Goal: Task Accomplishment & Management: Complete application form

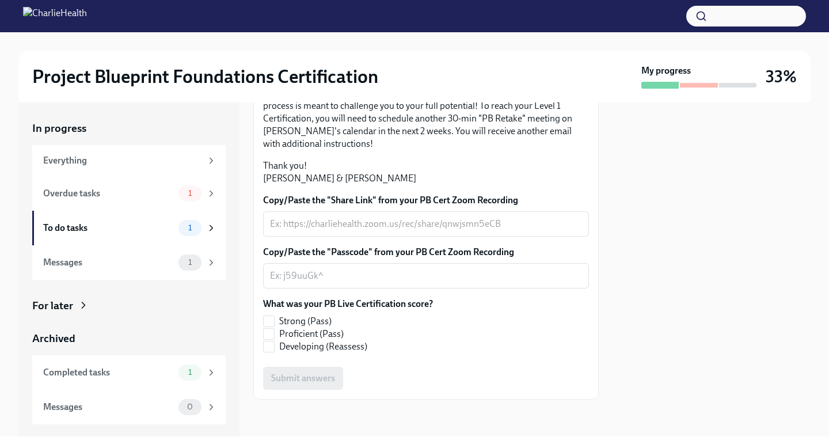
scroll to position [316, 0]
click at [272, 337] on input "Proficient (Pass)" at bounding box center [269, 334] width 10 height 10
checkbox input "true"
click at [172, 163] on div "Everything" at bounding box center [122, 160] width 158 height 13
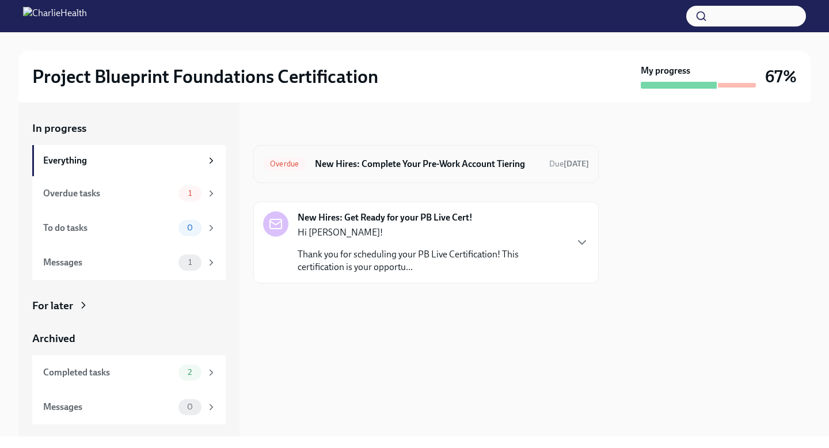
click at [367, 162] on h6 "New Hires: Complete Your Pre-Work Account Tiering" at bounding box center [427, 164] width 225 height 13
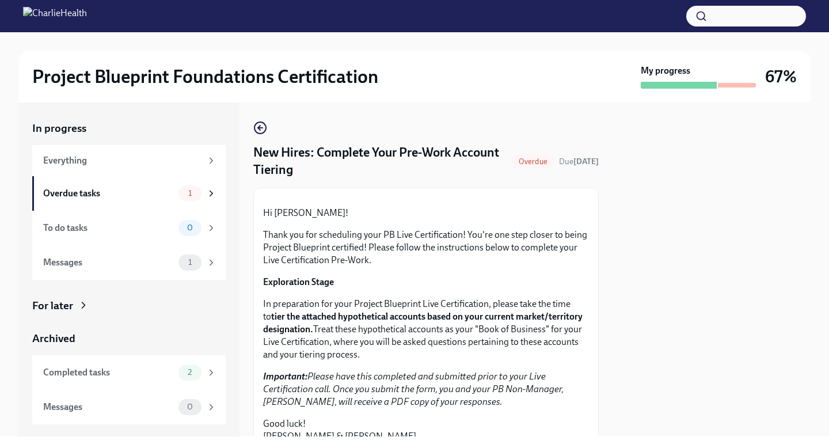
scroll to position [294, 0]
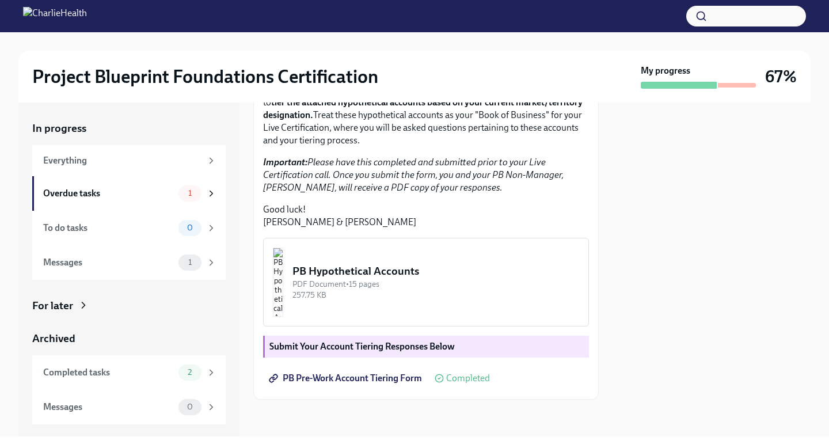
click at [359, 377] on span "PB Pre-Work Account Tiering Form" at bounding box center [346, 379] width 151 height 12
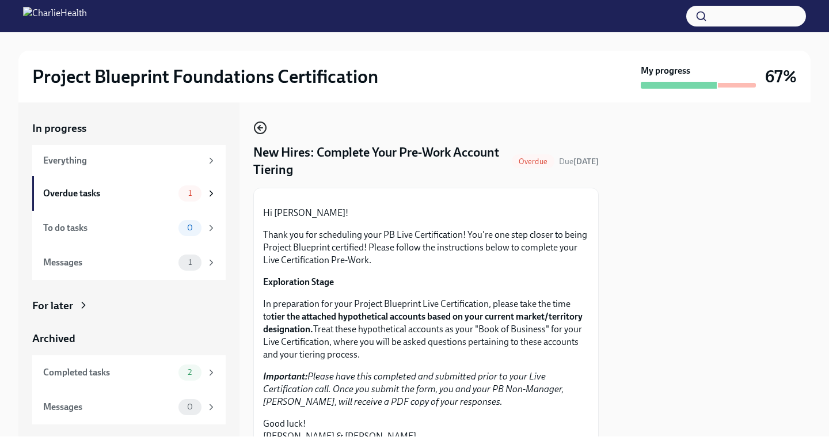
click at [260, 124] on icon "button" at bounding box center [260, 128] width 14 height 14
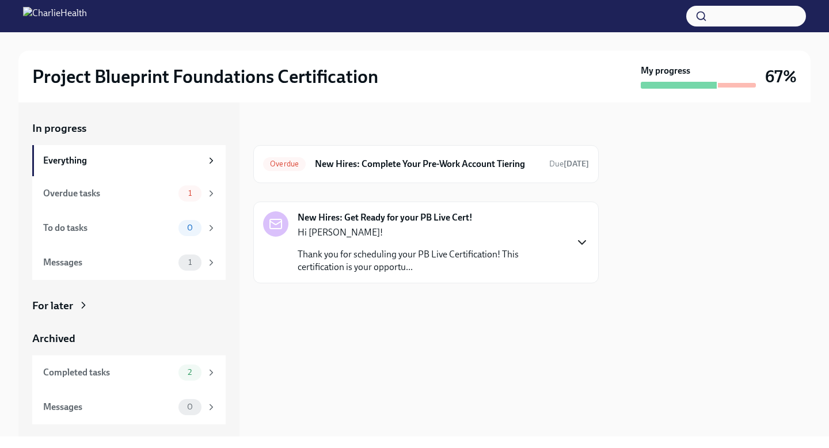
click at [582, 238] on icon "button" at bounding box center [582, 243] width 14 height 14
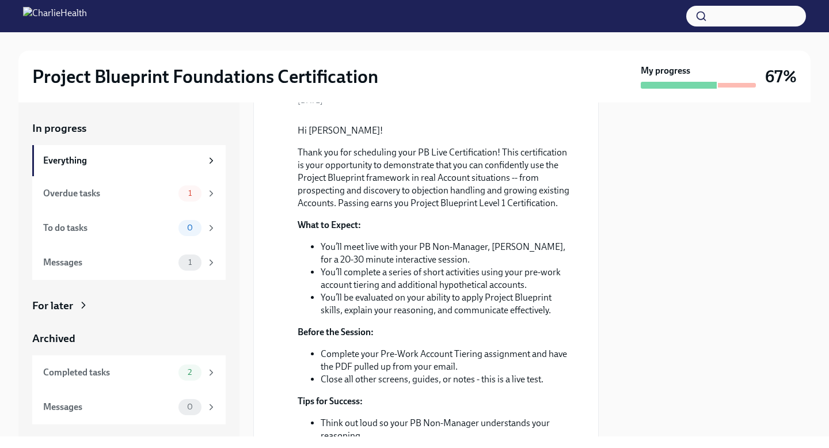
scroll to position [569, 0]
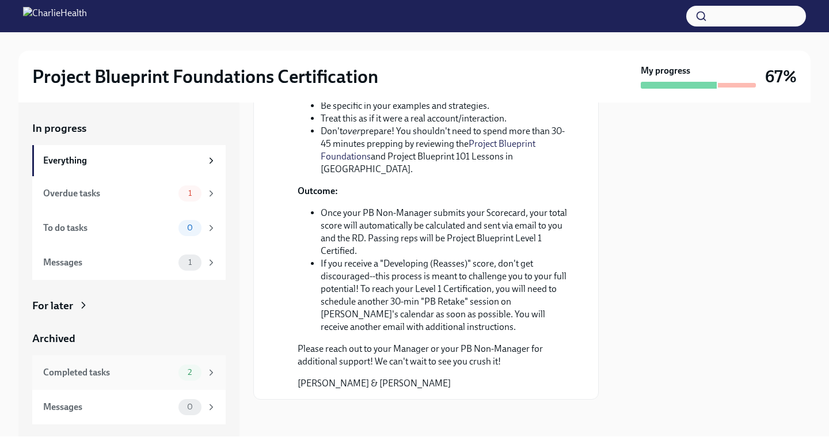
click at [178, 370] on div "2" at bounding box center [189, 372] width 23 height 16
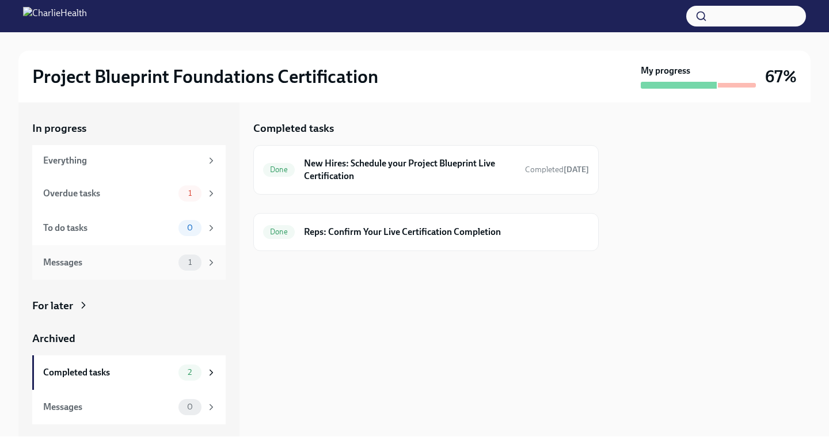
click at [150, 250] on div "Messages 1" at bounding box center [128, 262] width 193 height 35
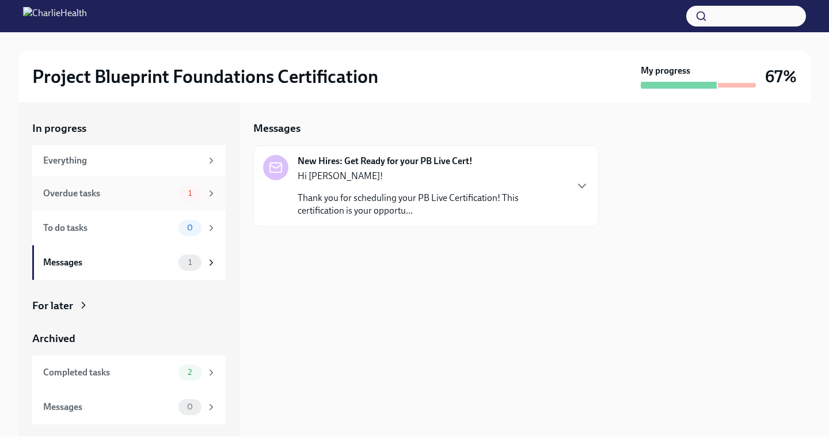
click at [150, 196] on div "Overdue tasks" at bounding box center [108, 193] width 131 height 13
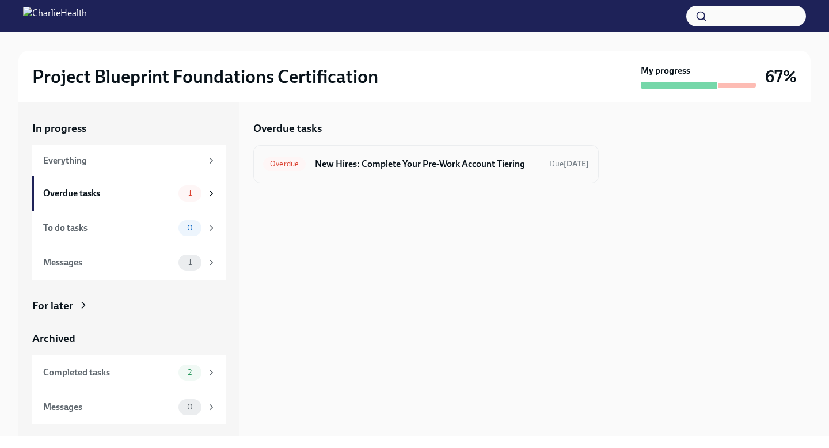
click at [440, 168] on h6 "New Hires: Complete Your Pre-Work Account Tiering" at bounding box center [427, 164] width 225 height 13
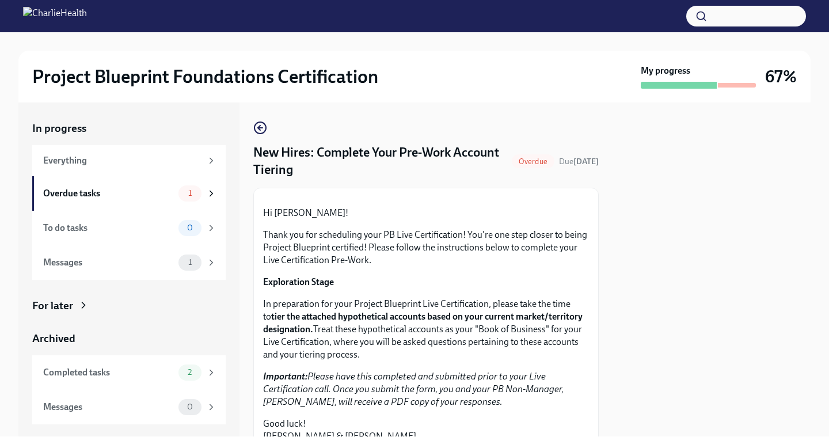
scroll to position [294, 0]
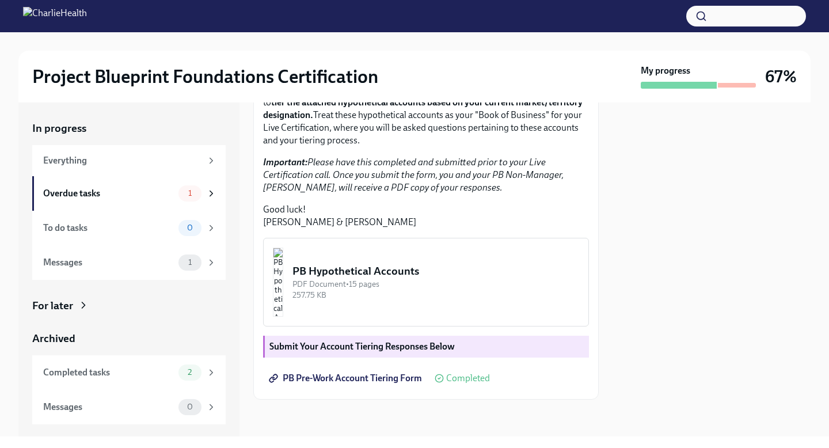
click at [370, 384] on span "PB Pre-Work Account Tiering Form" at bounding box center [346, 379] width 151 height 12
click at [207, 257] on icon at bounding box center [211, 262] width 10 height 10
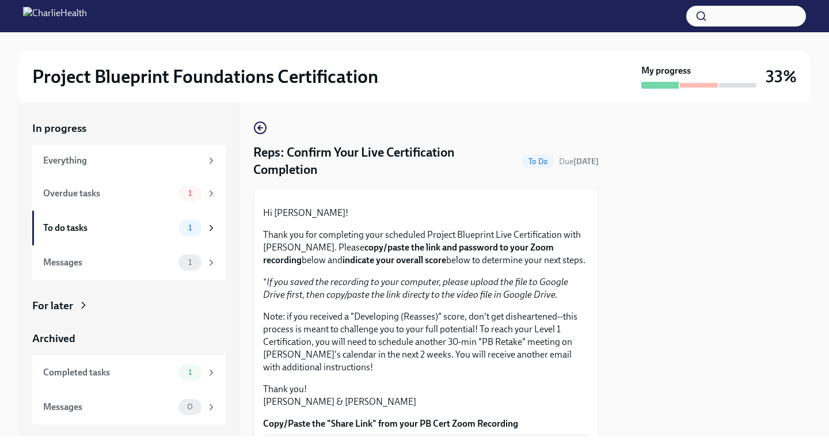
scroll to position [316, 0]
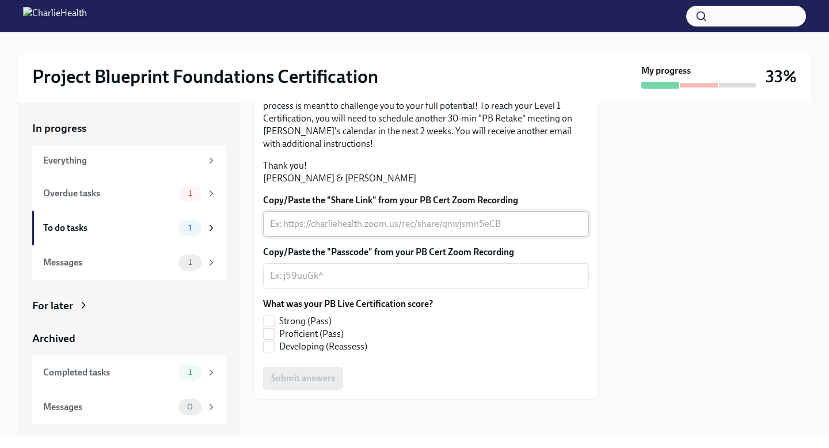
click at [337, 227] on textarea "Copy/Paste the "Share Link" from your PB Cert Zoom Recording" at bounding box center [426, 224] width 312 height 14
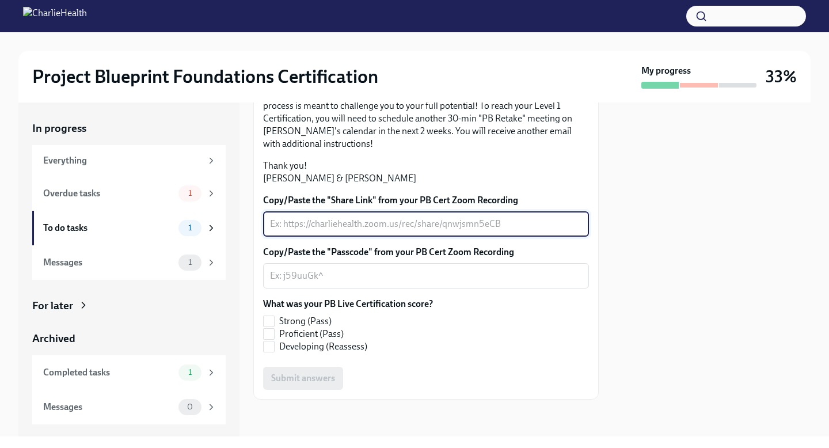
paste textarea "https://drive.google.com/file/d/18rStuIPUGBS_kueyVyQckmHXizqutVW5/view?usp=shar…"
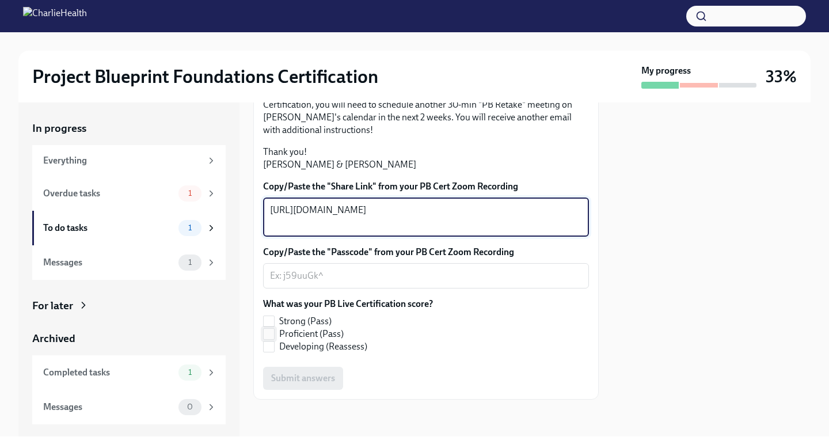
type textarea "https://drive.google.com/file/d/18rStuIPUGBS_kueyVyQckmHXizqutVW5/view?usp=shar…"
click at [271, 339] on input "Proficient (Pass)" at bounding box center [269, 334] width 10 height 10
checkbox input "true"
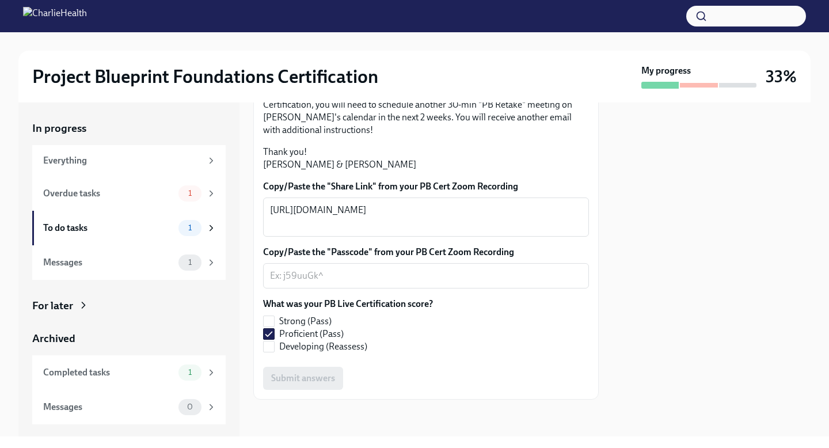
scroll to position [329, 0]
click at [391, 278] on textarea "Copy/Paste the "Passcode" from your PB Cert Zoom Recording" at bounding box center [426, 276] width 312 height 14
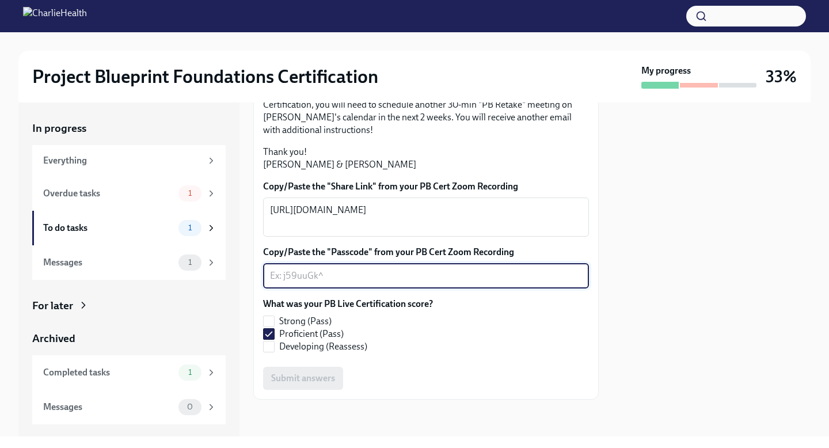
paste textarea "https://drive.google.com/file/d/18rStuIPUGBS_kueyVyQckmHXizqutVW5/view?usp=shar…"
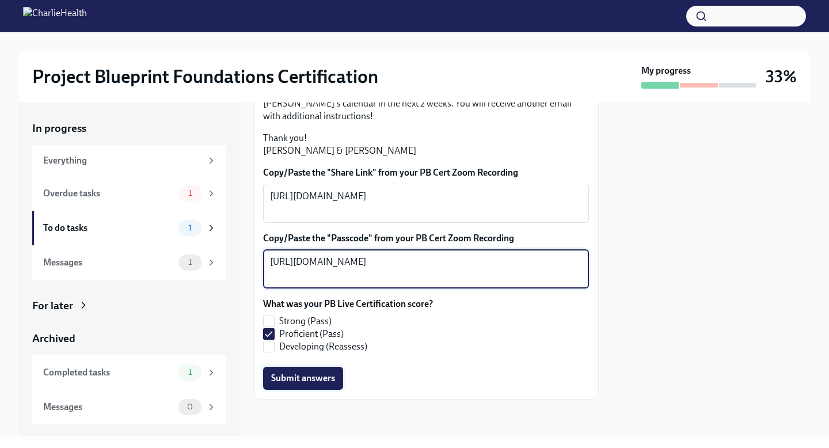
type textarea "https://drive.google.com/file/d/18rStuIPUGBS_kueyVyQckmHXizqutVW5/view?usp=shar…"
click at [301, 384] on span "Submit answers" at bounding box center [303, 379] width 64 height 12
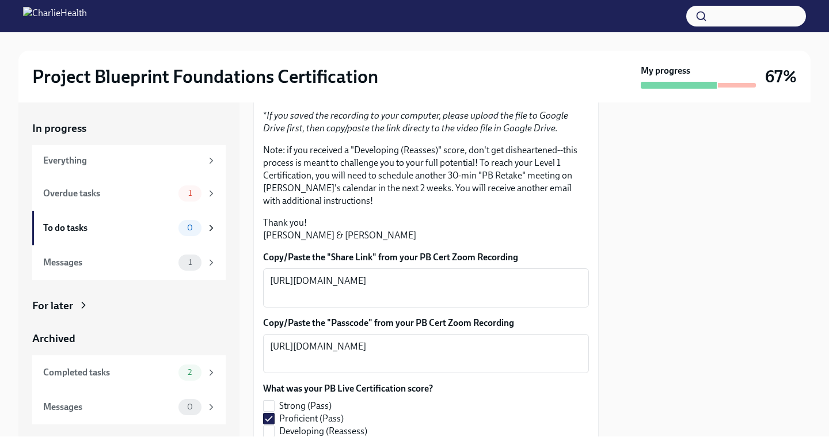
scroll to position [0, 0]
